Goal: Download file/media

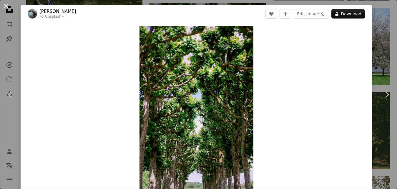
scroll to position [7746, 0]
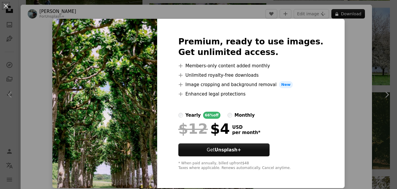
click at [40, 44] on div "An X shape Premium, ready to use images. Get unlimited access. A plus sign Memb…" at bounding box center [198, 94] width 397 height 189
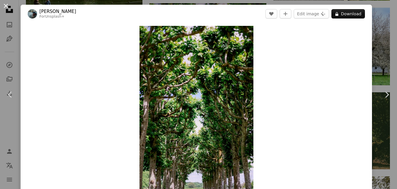
click at [5, 5] on button "An X shape" at bounding box center [5, 5] width 7 height 7
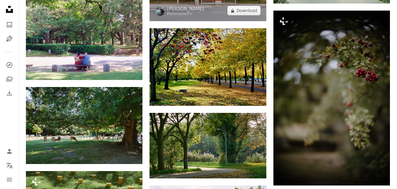
scroll to position [8406, 0]
